Goal: Information Seeking & Learning: Learn about a topic

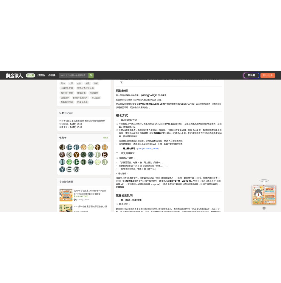
scroll to position [357, 0]
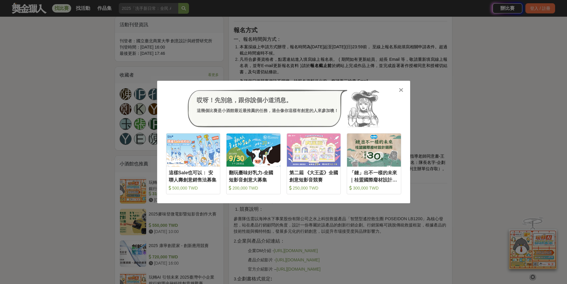
click at [401, 89] on icon at bounding box center [401, 90] width 4 height 6
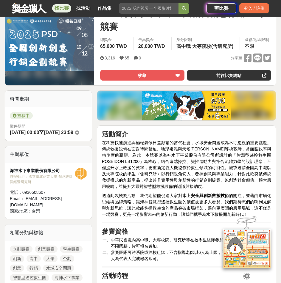
scroll to position [0, 0]
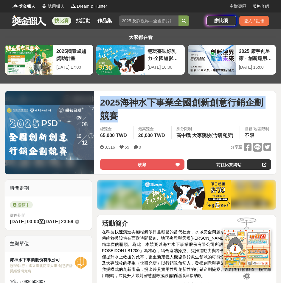
drag, startPoint x: 99, startPoint y: 102, endPoint x: 122, endPoint y: 115, distance: 26.7
click at [122, 115] on div "2025海神水下事業全國創新創意行銷企劃競賽 收藏 前往比賽網站 總獎金 65,000 TWD 最高獎金 20,000 TWD 身分限制 高中職 大專院校(含…" at bounding box center [185, 133] width 180 height 84
copy span "2025海神水下事業全國創新創意行銷企劃競賽"
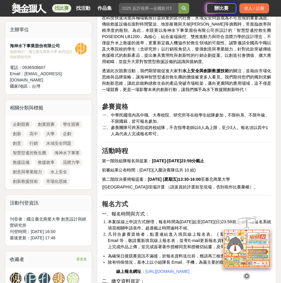
scroll to position [268, 0]
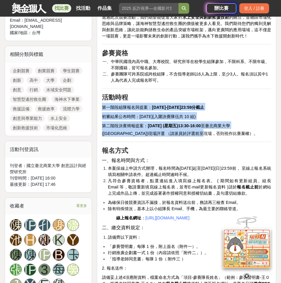
drag, startPoint x: 103, startPoint y: 125, endPoint x: 210, endPoint y: 152, distance: 110.8
copy div "第一階段組隊報名與提案： 2025年09月08日-2025年10月12日 23:59分截止 初審結果公布時間：2025年11月12日( 入圍決賽隊伍共 10 …"
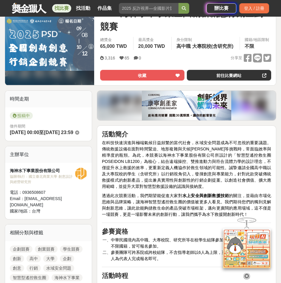
scroll to position [0, 0]
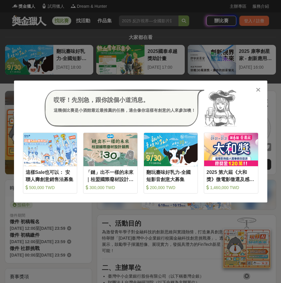
click at [256, 88] on icon at bounding box center [258, 90] width 4 height 6
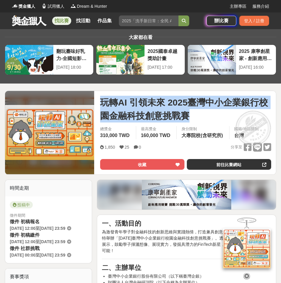
drag, startPoint x: 191, startPoint y: 118, endPoint x: 98, endPoint y: 101, distance: 94.1
click at [98, 101] on div "玩轉AI 引領未來 2025臺灣中小企業銀行校園金融科技創意挑戰賽 收藏 前往比賽網站 總獎金 310,000 TWD 最高獎金 160,000 TWD 身分…" at bounding box center [185, 133] width 180 height 84
drag, startPoint x: 206, startPoint y: 122, endPoint x: 193, endPoint y: 118, distance: 13.5
click at [205, 121] on span "玩轉AI 引領未來 2025臺灣中小企業銀行校園金融科技創意挑戰賽" at bounding box center [185, 109] width 171 height 27
click at [188, 117] on span "玩轉AI 引領未來 2025臺灣中小企業銀行校園金融科技創意挑戰賽" at bounding box center [185, 109] width 171 height 27
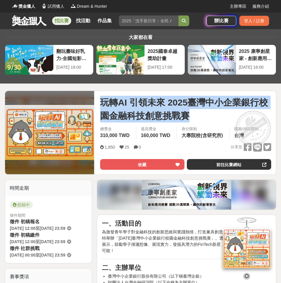
drag, startPoint x: 192, startPoint y: 117, endPoint x: 98, endPoint y: 105, distance: 94.8
click at [98, 105] on div "玩轉AI 引領未來 2025臺灣中小企業銀行校園金融科技創意挑戰賽 收藏 前往比賽網站 總獎金 310,000 TWD 最高獎金 160,000 TWD 身分…" at bounding box center [185, 133] width 180 height 84
copy span "玩轉AI 引領未來 2025臺灣中小企業銀行校園金融科技創意挑戰賽"
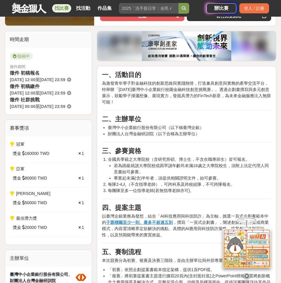
click at [143, 170] on li "若為跳級就讀大專院校或因早讀年齡尚未滿18歲之大專院校生，須附上法定代理人同意書始可參賽。" at bounding box center [192, 169] width 157 height 12
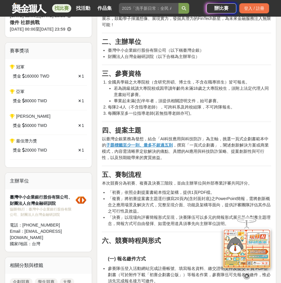
scroll to position [238, 0]
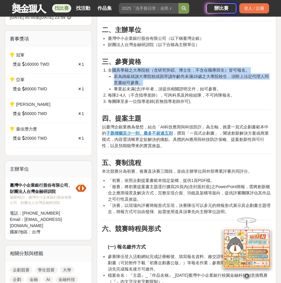
drag, startPoint x: 113, startPoint y: 70, endPoint x: 153, endPoint y: 80, distance: 41.1
click at [153, 80] on li "全國具學籍之大專院校（含研究所碩、博士生，不含在職專班生）皆可報名。 若為跳級就讀大專院校或因早讀年齡尚未滿18歲之大專院校生，須附上法定代理人同意書始可參賽…" at bounding box center [189, 79] width 163 height 25
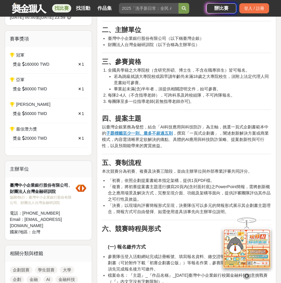
click at [158, 89] on li "畢業起未滿(含)半年者，須提供相關證明文件，始可參賽。" at bounding box center [192, 89] width 157 height 6
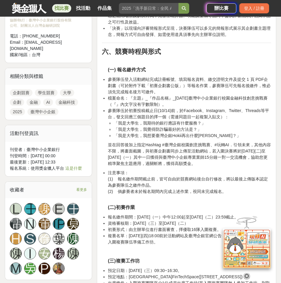
scroll to position [417, 0]
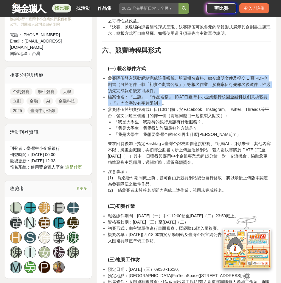
drag, startPoint x: 110, startPoint y: 78, endPoint x: 264, endPoint y: 104, distance: 155.4
click at [264, 104] on ul "參賽隊伍登入活動網站完成註冊帳號、填寫報名資料、繳交證明文件及提交 1 頁 PDF企劃書（可於附件下載「初賽企劃書公版」）等報名作業，參賽隊伍可先報名後繳件，…" at bounding box center [186, 106] width 169 height 62
click at [241, 106] on li "檔案命名：『主題』_『作品名稱』_2025年臺灣中小企業銀行校園金融科技創意挑戰賽（『』內文字沒有字數限制）。" at bounding box center [189, 100] width 163 height 12
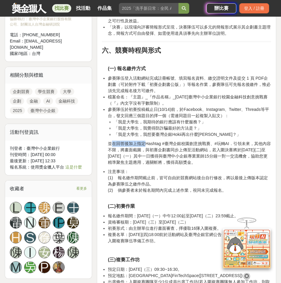
drag, startPoint x: 113, startPoint y: 144, endPoint x: 143, endPoint y: 144, distance: 30.1
click at [143, 144] on p "並在回答後加上指定Hashtag #臺灣企銀校園創意挑戰賽、#玩轉AI．引領未來，其他內容不限，將畫面截圖，與初賽企劃書同步上傳至活動網站，若入圍決賽將於11…" at bounding box center [189, 153] width 163 height 25
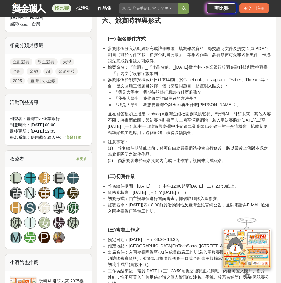
scroll to position [506, 0]
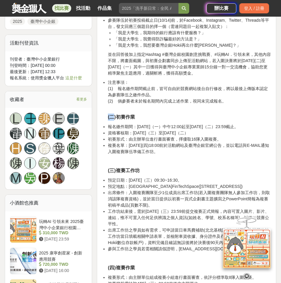
drag, startPoint x: 108, startPoint y: 116, endPoint x: 112, endPoint y: 118, distance: 4.3
click at [112, 118] on strong "(二)初賽作業" at bounding box center [121, 117] width 27 height 5
click at [114, 118] on strong "(二)初賽作業" at bounding box center [121, 117] width 27 height 5
click at [117, 117] on strong "(二)初賽作業" at bounding box center [121, 117] width 27 height 5
drag, startPoint x: 118, startPoint y: 118, endPoint x: 224, endPoint y: 150, distance: 111.0
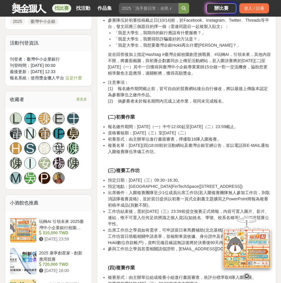
copy div "初賽作業 報名繳件期間：114年9月1日（一）中午12:00起至114年10月14日（二）23:59截止。 資格審核期：114年10月15日（三）至114年1…"
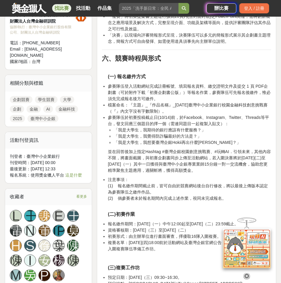
scroll to position [417, 0]
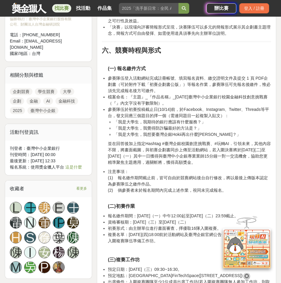
click at [152, 154] on p "並在回答後加上指定Hashtag #臺灣企銀校園創意挑戰賽、#玩轉AI．引領未來，其他內容不限，將畫面截圖，與初賽企劃書同步上傳至活動網站，若入圍決賽將於11…" at bounding box center [189, 153] width 163 height 25
click at [148, 148] on p "並在回答後加上指定Hashtag #臺灣企銀校園創意挑戰賽、#玩轉AI．引領未來，其他內容不限，將畫面截圖，與初賽企劃書同步上傳至活動網站，若入圍決賽將於11…" at bounding box center [189, 153] width 163 height 25
drag, startPoint x: 184, startPoint y: 108, endPoint x: 243, endPoint y: 119, distance: 60.3
click at [244, 111] on li "參賽隊伍於初賽投稿截止日(10/14)前，於Facebook、Instagram、Twitter、Threads等平台，發文回應三個題目的擇一個（需連同題目一…" at bounding box center [189, 122] width 163 height 31
click at [243, 120] on li "「我是大學生，我期待的銀行應該有什麼服務？」" at bounding box center [192, 122] width 157 height 6
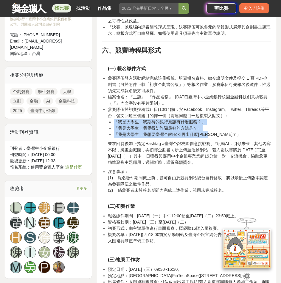
drag, startPoint x: 231, startPoint y: 135, endPoint x: 99, endPoint y: 124, distance: 132.0
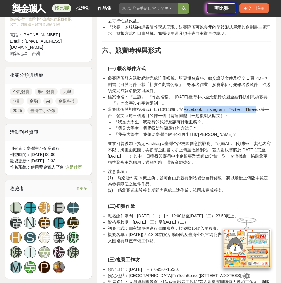
drag, startPoint x: 184, startPoint y: 110, endPoint x: 260, endPoint y: 109, distance: 76.2
click at [260, 109] on li "參賽隊伍於初賽投稿截止日(10/14)前，於Facebook、Instagram、Twitter、Threads等平台，發文回應三個題目的擇一個（需連同題目一…" at bounding box center [189, 122] width 163 height 31
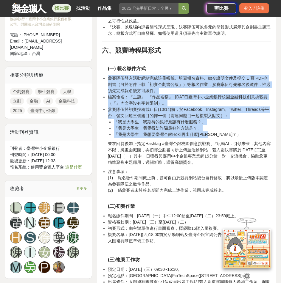
drag, startPoint x: 229, startPoint y: 132, endPoint x: 103, endPoint y: 76, distance: 137.6
click at [103, 76] on ul "參賽隊伍登入活動網站完成註冊帳號、填寫報名資料、繳交證明文件及提交 1 頁 PDF企劃書（可於附件下載「初賽企劃書公版」）等報名作業，參賽隊伍可先報名後繳件，…" at bounding box center [186, 106] width 169 height 62
click at [152, 113] on li "參賽隊伍於初賽投稿截止日(10/14)前，於Facebook、Instagram、Twitter、Threads等平台，發文回應三個題目的擇一個（需連同題目一…" at bounding box center [189, 122] width 163 height 31
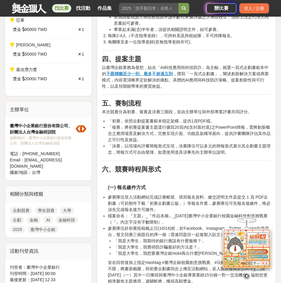
scroll to position [446, 0]
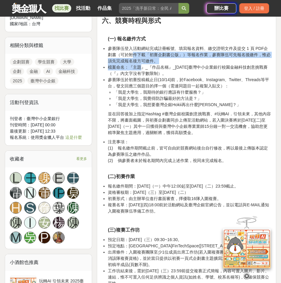
drag, startPoint x: 127, startPoint y: 57, endPoint x: 139, endPoint y: 66, distance: 14.9
click at [139, 66] on ul "參賽隊伍登入活動網站完成註冊帳號、填寫報名資料、繳交證明文件及提交 1 頁 PDF企劃書（可於附件下載「初賽企劃書公版」）等報名作業，參賽隊伍可先報名後繳件，…" at bounding box center [186, 77] width 169 height 62
click at [139, 66] on li "檔案命名：『主題』_『作品名稱』_2025年臺灣中小企業銀行校園金融科技創意挑戰賽（『』內文字沒有字數限制）。" at bounding box center [189, 70] width 163 height 12
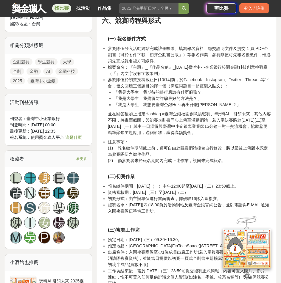
click at [142, 68] on li "檔案命名：『主題』_『作品名稱』_2025年臺灣中小企業銀行校園金融科技創意挑戰賽（『』內文字沒有字數限制）。" at bounding box center [189, 70] width 163 height 12
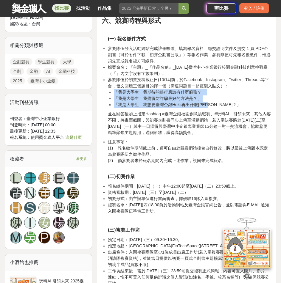
drag, startPoint x: 113, startPoint y: 93, endPoint x: 221, endPoint y: 104, distance: 108.3
click at [221, 104] on ul "「我是大學生，我期待的銀行應該有什麼服務？」 「我是大學生，我覺得防詐騙最好的方法是？」 「我是大學生，我想要臺灣企銀Hokii再出什麼周邊？」" at bounding box center [189, 98] width 163 height 19
click at [221, 104] on li "「我是大學生，我想要臺灣企銀Hokii再出什麼周邊？」" at bounding box center [192, 105] width 157 height 6
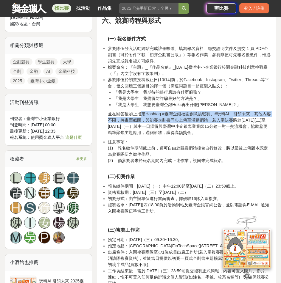
drag, startPoint x: 152, startPoint y: 115, endPoint x: 232, endPoint y: 120, distance: 79.9
click at [232, 120] on p "並在回答後加上指定Hashtag #臺灣企銀校園創意挑戰賽、#玩轉AI．引領未來，其他內容不限，將畫面截圖，與初賽企劃書同步上傳至活動網站，若入圍決賽將於11…" at bounding box center [189, 123] width 163 height 25
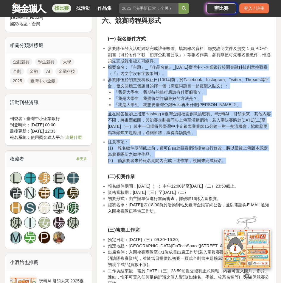
drag, startPoint x: 230, startPoint y: 160, endPoint x: 132, endPoint y: 78, distance: 128.0
click at [140, 86] on li "參賽隊伍於初賽投稿截止日(10/14)前，於Facebook、Instagram、Twitter、Threads等平台，發文回應三個題目的擇一個（需連同題目一…" at bounding box center [189, 92] width 163 height 31
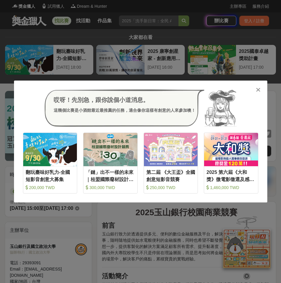
click at [259, 91] on icon at bounding box center [258, 90] width 4 height 6
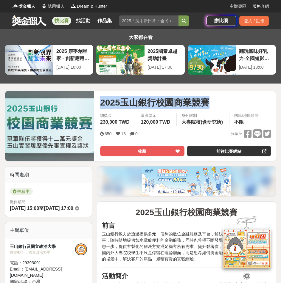
drag, startPoint x: 217, startPoint y: 104, endPoint x: 95, endPoint y: 104, distance: 122.3
click at [95, 104] on div "2025玉山銀行校園商業競賽 收藏 前往比賽網站 總獎金 230,000 TWD 最高獎金 120,000 TWD 身分限制 大專院校(含研究所) 國籍/地區…" at bounding box center [185, 126] width 180 height 70
copy span "2025玉山銀行校園商業競賽"
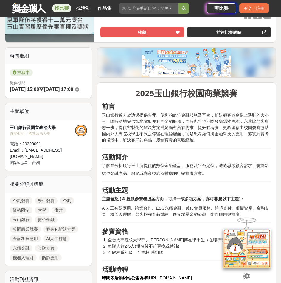
scroll to position [238, 0]
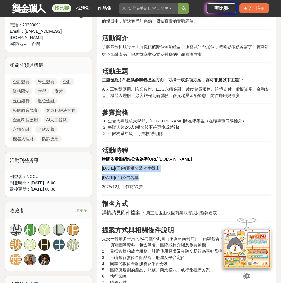
drag, startPoint x: 102, startPoint y: 168, endPoint x: 148, endPoint y: 192, distance: 52.4
click at [165, 185] on p "2025/12月工作坊/決賽" at bounding box center [186, 187] width 169 height 6
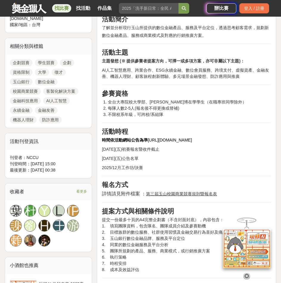
scroll to position [268, 0]
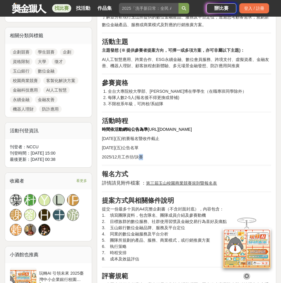
click at [143, 157] on p "2025/12月工作坊/決賽" at bounding box center [186, 157] width 169 height 6
click at [149, 158] on p "2025/12月工作坊/決賽" at bounding box center [186, 157] width 169 height 6
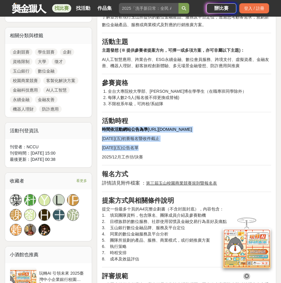
drag, startPoint x: 148, startPoint y: 159, endPoint x: 102, endPoint y: 132, distance: 52.7
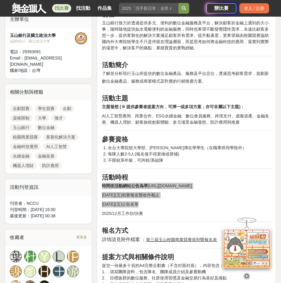
scroll to position [149, 0]
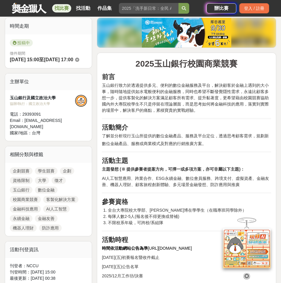
click at [197, 144] on span "了解並分析現行玉山所提供的數位金融產品、服務及平台定位，透過思考顧客需求，規劃新數位金融產品、服務或商業模式及對應的行銷推廣方案。" at bounding box center [185, 140] width 167 height 12
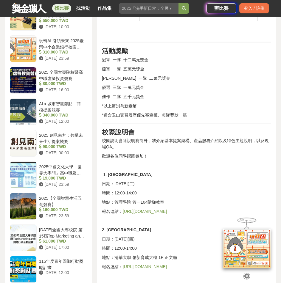
scroll to position [446, 0]
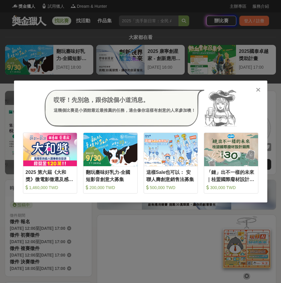
drag, startPoint x: 260, startPoint y: 89, endPoint x: 251, endPoint y: 85, distance: 10.3
click at [260, 90] on div at bounding box center [258, 90] width 6 height 6
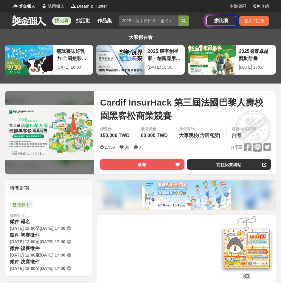
scroll to position [30, 0]
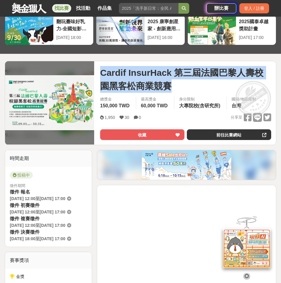
drag, startPoint x: 181, startPoint y: 93, endPoint x: 97, endPoint y: 73, distance: 86.5
click at [97, 73] on div "Cardif InsurHack 第三屆法國巴黎人壽校園黑客松商業競賽 收藏 前往比賽網站 總獎金 150,000 TWD 最高獎金 60,000 TWD 身…" at bounding box center [185, 103] width 180 height 84
copy span "Cardif InsurHack 第三屆法國巴黎人壽校園黑客松商業競賽"
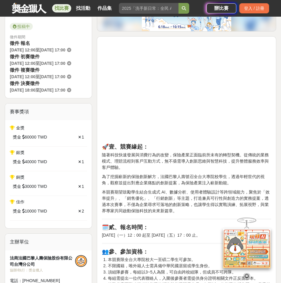
scroll to position [357, 0]
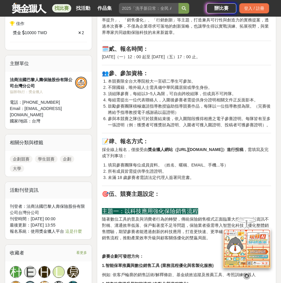
click at [104, 56] on p "2025 年 9 月 1 日（一）12：00 起至 2025 年 10 月 31 日（五）17：00 止。" at bounding box center [186, 57] width 169 height 6
drag, startPoint x: 103, startPoint y: 57, endPoint x: 255, endPoint y: 56, distance: 152.1
click at [255, 56] on p "2025 年 9 月 1 日（一）12：00 起至 2025 年 10 月 31 日（五）17：00 止。" at bounding box center [186, 57] width 169 height 6
drag, startPoint x: 250, startPoint y: 57, endPoint x: 101, endPoint y: 57, distance: 148.8
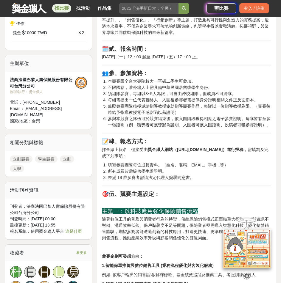
copy p "2025 年 9 月 1 日（一）12：00 起至 2025 年 10 月 31 日（五）17：00 止。"
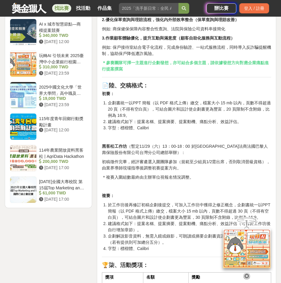
scroll to position [922, 0]
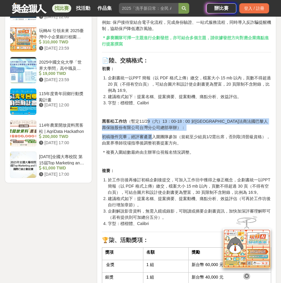
drag, startPoint x: 147, startPoint y: 130, endPoint x: 151, endPoint y: 140, distance: 11.5
click at [151, 140] on p "初稿徵件完畢，經評審遴選入圍團隊參加（規範至少組員1/2需出席，否則取消晉級資格），由業界導師現場指導後調整初賽提案方向。" at bounding box center [186, 140] width 169 height 12
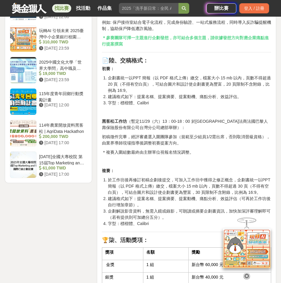
scroll to position [982, 0]
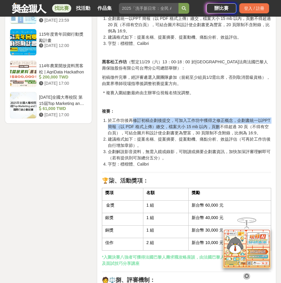
drag, startPoint x: 132, startPoint y: 126, endPoint x: 220, endPoint y: 130, distance: 88.2
click at [220, 130] on li "於工作坊後再修訂初稿企劃後提交，可加入工作坊中獲得之修正概念，企劃書統一以PPT 簡報（以 PDF 格式上傳）繳交，檔案大小 15 mb 以內，頁數不得超過 …" at bounding box center [189, 127] width 163 height 19
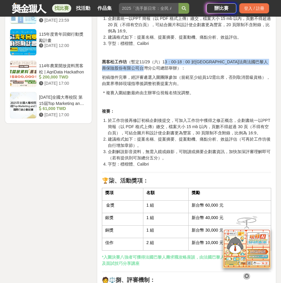
drag, startPoint x: 166, startPoint y: 69, endPoint x: 167, endPoint y: 74, distance: 5.1
click at [167, 71] on p "黑客松工作坊 （暫定11/29（六）13：00-18 : 00 於台北101大樓法商法國巴黎人壽保險股份有限公司台灣分公司總部舉辦）：" at bounding box center [186, 65] width 169 height 12
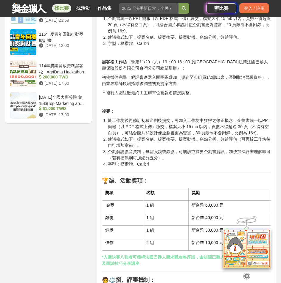
click at [167, 82] on p "初稿徵件完畢，經評審遴選入圍團隊參加（規範至少組員1/2需出席，否則取消晉級資格），由業界導師現場指導後調整初賽提案方向。" at bounding box center [186, 80] width 169 height 12
drag, startPoint x: 129, startPoint y: 67, endPoint x: 184, endPoint y: 68, distance: 55.4
click at [184, 68] on p "黑客松工作坊 （暫定11/29（六）13：00-18 : 00 於台北101大樓法商法國巴黎人壽保險股份有限公司台灣分公司總部舉辦）：" at bounding box center [186, 65] width 169 height 12
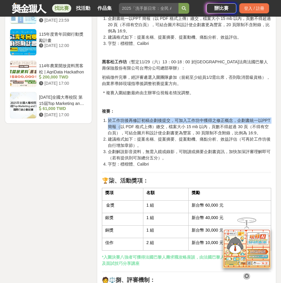
drag, startPoint x: 108, startPoint y: 128, endPoint x: 120, endPoint y: 130, distance: 12.2
click at [120, 130] on li "於工作坊後再修訂初稿企劃後提交，可加入工作坊中獲得之修正概念，企劃書統一以PPT 簡報（以 PDF 格式上傳）繳交，檔案大小 15 mb 以內，頁數不得超過 …" at bounding box center [189, 127] width 163 height 19
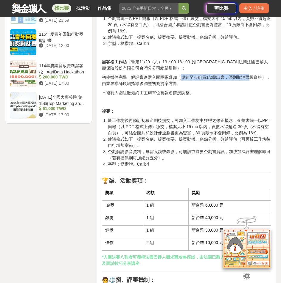
drag, startPoint x: 180, startPoint y: 83, endPoint x: 251, endPoint y: 82, distance: 71.1
click at [251, 82] on p "初稿徵件完畢，經評審遴選入圍團隊參加（規範至少組員1/2需出席，否則取消晉級資格），由業界導師現場指導後調整初賽提案方向。" at bounding box center [186, 80] width 169 height 12
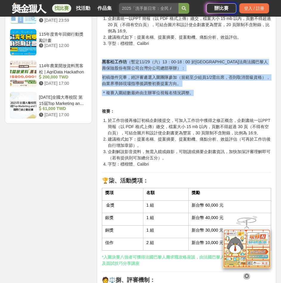
drag, startPoint x: 200, startPoint y: 99, endPoint x: 101, endPoint y: 66, distance: 104.2
drag, startPoint x: 196, startPoint y: 100, endPoint x: 122, endPoint y: 70, distance: 80.2
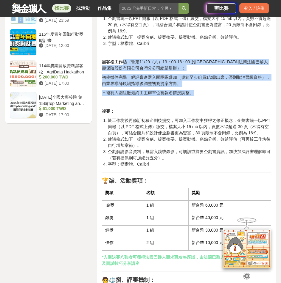
click at [122, 64] on strong "黑客松工作坊" at bounding box center [114, 62] width 25 height 5
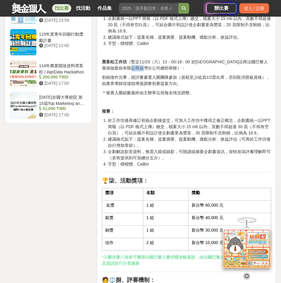
drag, startPoint x: 152, startPoint y: 76, endPoint x: 164, endPoint y: 75, distance: 11.9
click at [164, 71] on p "黑客松工作坊 （暫定11/29（六）13：00-18 : 00 於台北101大樓法商法國巴黎人壽保險股份有限公司台灣分公司總部舉辦）：" at bounding box center [186, 65] width 169 height 12
drag, startPoint x: 166, startPoint y: 85, endPoint x: 185, endPoint y: 87, distance: 19.1
click at [185, 87] on p "初稿徵件完畢，經評審遴選入圍團隊參加（規範至少組員1/2需出席，否則取消晉級資格），由業界導師現場指導後調整初賽提案方向。" at bounding box center [186, 80] width 169 height 12
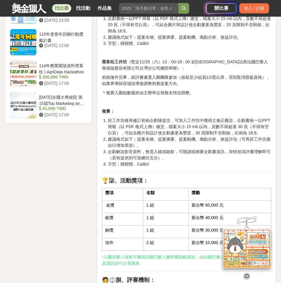
click at [185, 87] on p "初稿徵件完畢，經評審遴選入圍團隊參加（規範至少組員1/2需出席，否則取消晉級資格），由業界導師現場指導後調整初賽提案方向。" at bounding box center [186, 80] width 169 height 12
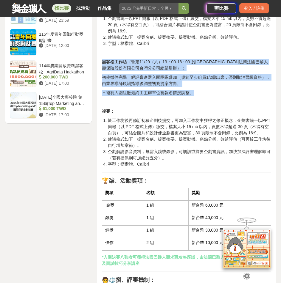
drag, startPoint x: 193, startPoint y: 100, endPoint x: 102, endPoint y: 70, distance: 95.5
click at [102, 64] on strong "黑客松工作坊" at bounding box center [114, 62] width 25 height 5
click at [112, 71] on p "黑客松工作坊 （暫定11/29（六）13：00-18 : 00 於台北101大樓法商法國巴黎人壽保險股份有限公司台灣分公司總部舉辦）：" at bounding box center [186, 65] width 169 height 12
click at [108, 64] on strong "黑客松工作坊" at bounding box center [114, 62] width 25 height 5
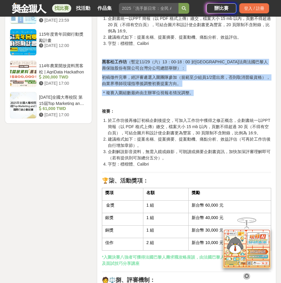
click at [104, 64] on strong "黑客松工作坊" at bounding box center [114, 62] width 25 height 5
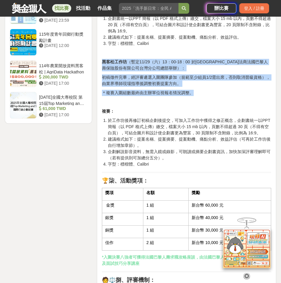
drag, startPoint x: 195, startPoint y: 100, endPoint x: 103, endPoint y: 67, distance: 97.8
click at [103, 64] on strong "黑客松工作坊" at bounding box center [114, 62] width 25 height 5
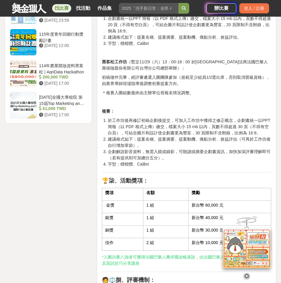
click at [117, 85] on p "初稿徵件完畢，經評審遴選入圍團隊參加（規範至少組員1/2需出席，否則取消晉級資格），由業界導師現場指導後調整初賽提案方向。" at bounding box center [186, 80] width 169 height 12
drag, startPoint x: 194, startPoint y: 101, endPoint x: 195, endPoint y: 98, distance: 3.0
click at [194, 96] on p "＊複賽入圍組數最終由主辦單位視報名情況調整。" at bounding box center [186, 93] width 169 height 6
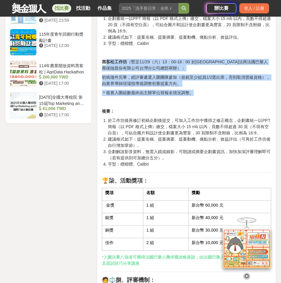
drag, startPoint x: 195, startPoint y: 98, endPoint x: 106, endPoint y: 68, distance: 93.9
click at [106, 64] on strong "黑客松工作坊" at bounding box center [114, 62] width 25 height 5
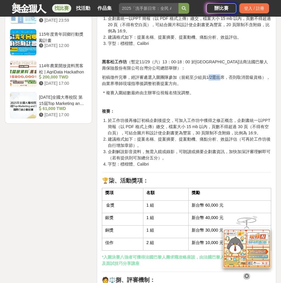
drag, startPoint x: 208, startPoint y: 82, endPoint x: 221, endPoint y: 84, distance: 12.9
click at [221, 84] on p "初稿徵件完畢，經評審遴選入圍團隊參加（規範至少組員1/2需出席，否則取消晉級資格），由業界導師現場指導後調整初賽提案方向。" at bounding box center [186, 80] width 169 height 12
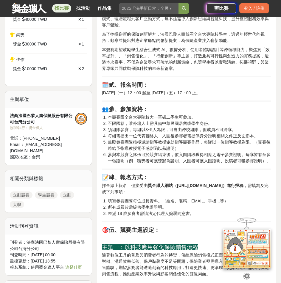
scroll to position [298, 0]
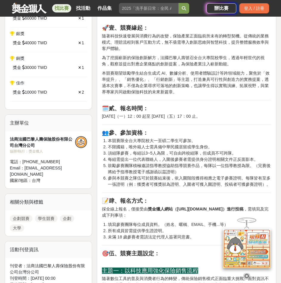
drag, startPoint x: 184, startPoint y: 115, endPoint x: 211, endPoint y: 118, distance: 26.6
click at [211, 118] on p "2025 年 9 月 1 日（一）12：00 起至 2025 年 10 月 31 日（五）17：00 止。" at bounding box center [186, 116] width 169 height 6
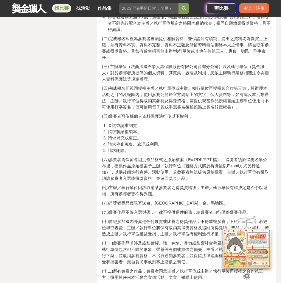
scroll to position [1845, 0]
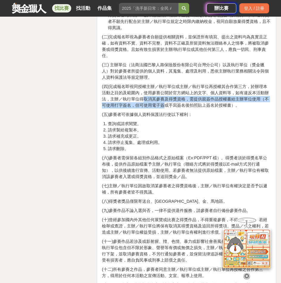
drag, startPoint x: 162, startPoint y: 114, endPoint x: 144, endPoint y: 104, distance: 20.8
click at [144, 104] on p "(四)完成報名即視同授權主辦／執行單位或主辦／執行單位再授權其合作第三方，於辦理本活動之目的及範圍內，使用參賽公開於官方網站上的文字、個人資料等，如有違反本活…" at bounding box center [186, 96] width 169 height 25
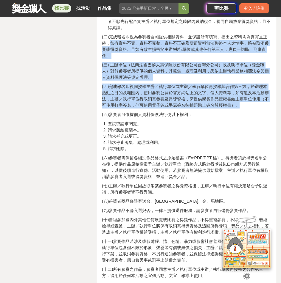
drag, startPoint x: 237, startPoint y: 112, endPoint x: 111, endPoint y: 49, distance: 140.4
click at [137, 73] on p "(三) 主辦單位（法商法國巴黎人壽保險股份有限公司台灣分公司）以及執行單位（獎金獵人）對於參賽者所提供的個人資料，其蒐集、處理及利用，悉依主辦執行業務相關法令…" at bounding box center [186, 71] width 169 height 19
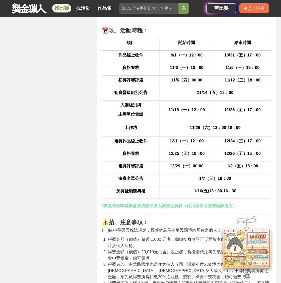
scroll to position [1577, 0]
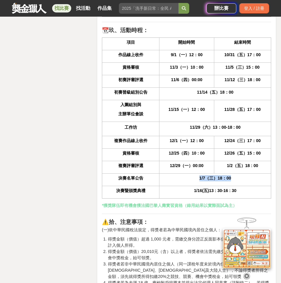
drag, startPoint x: 190, startPoint y: 187, endPoint x: 241, endPoint y: 186, distance: 50.6
click at [241, 182] on p "1/7（三）18：00" at bounding box center [214, 178] width 105 height 6
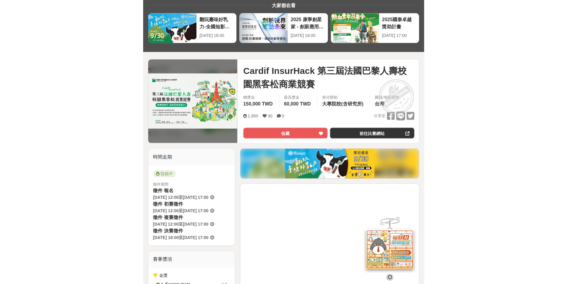
scroll to position [0, 0]
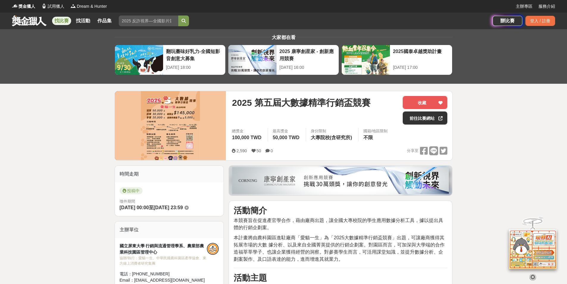
drag, startPoint x: 530, startPoint y: 168, endPoint x: 524, endPoint y: 162, distance: 8.2
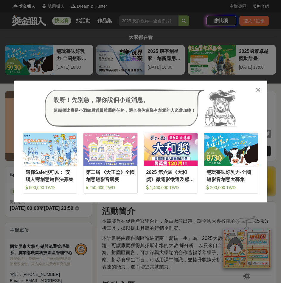
click at [260, 88] on div at bounding box center [258, 90] width 6 height 6
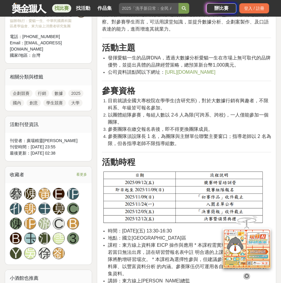
scroll to position [357, 0]
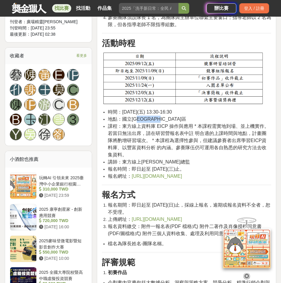
drag, startPoint x: 176, startPoint y: 117, endPoint x: 141, endPoint y: 120, distance: 34.3
click at [142, 118] on li "地點：國立[GEOGRAPHIC_DATA]區" at bounding box center [189, 119] width 163 height 7
click at [141, 121] on span "地點：國立[GEOGRAPHIC_DATA]區" at bounding box center [147, 119] width 78 height 5
drag, startPoint x: 122, startPoint y: 121, endPoint x: 172, endPoint y: 119, distance: 50.3
click at [172, 119] on li "地點：國立[GEOGRAPHIC_DATA]區" at bounding box center [189, 119] width 163 height 7
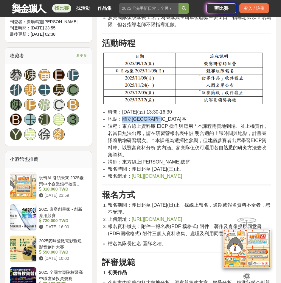
click at [172, 119] on li "地點：國立[GEOGRAPHIC_DATA]區" at bounding box center [189, 119] width 163 height 7
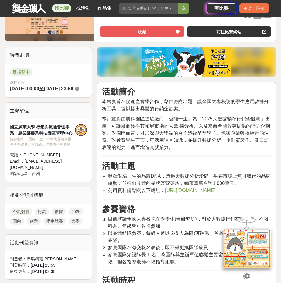
scroll to position [60, 0]
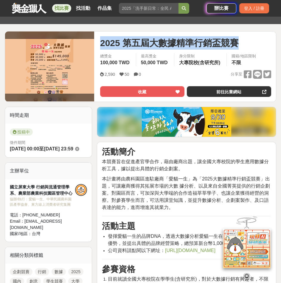
drag, startPoint x: 101, startPoint y: 42, endPoint x: 279, endPoint y: 40, distance: 178.2
copy span "2025 第五屆大數據精準行銷盃競賽"
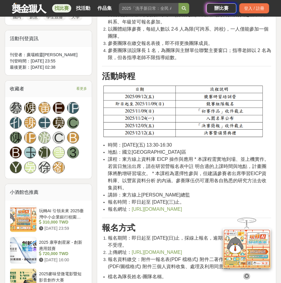
scroll to position [357, 0]
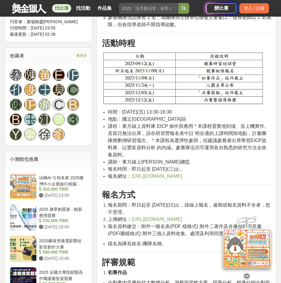
click at [201, 113] on li "時間：[DATE](五) 13:30-16:30" at bounding box center [189, 112] width 163 height 7
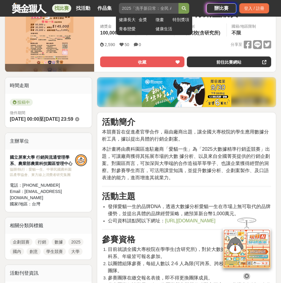
scroll to position [60, 0]
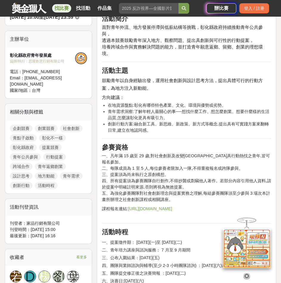
scroll to position [208, 0]
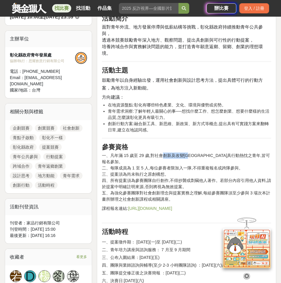
drag, startPoint x: 162, startPoint y: 140, endPoint x: 190, endPoint y: 143, distance: 27.2
click at [190, 153] on span "一、凡年滿 15 歲至 29 歲,對社會創新及改變[GEOGRAPHIC_DATA]具行動熱忱之青年,皆可報名參加。" at bounding box center [186, 158] width 168 height 11
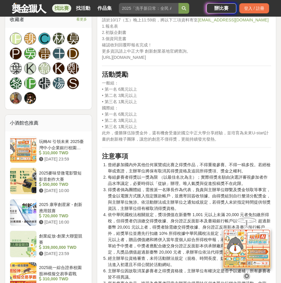
scroll to position [446, 0]
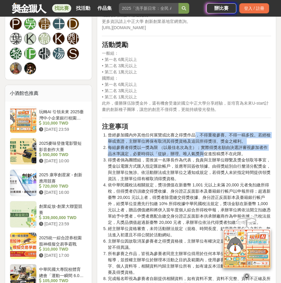
drag, startPoint x: 193, startPoint y: 135, endPoint x: 201, endPoint y: 154, distance: 19.9
click at [201, 154] on li "每組參賽者得獎以一獎為限 （以最佳名次為主）；實際得獎名額由決選評審視參加者作品水準議定，必要時得以「從缺」辦理。唯人氣獎與促進投稿獎不在此限。" at bounding box center [189, 151] width 163 height 12
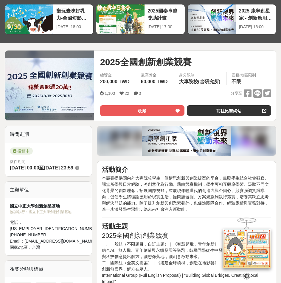
scroll to position [0, 0]
